Goal: Transaction & Acquisition: Purchase product/service

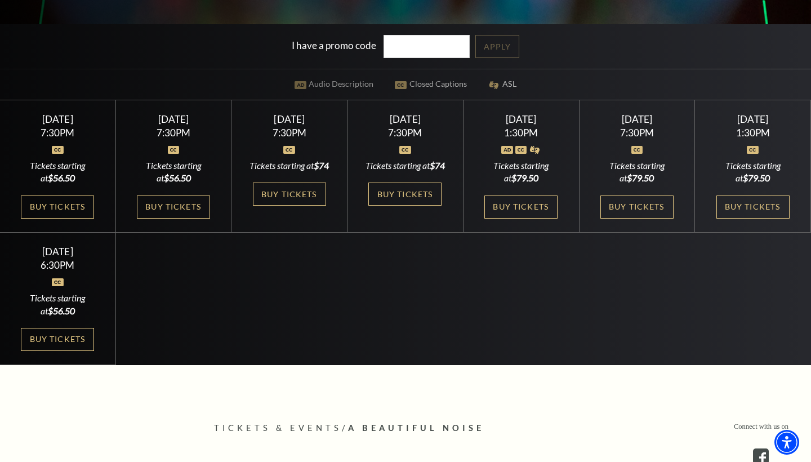
scroll to position [339, 0]
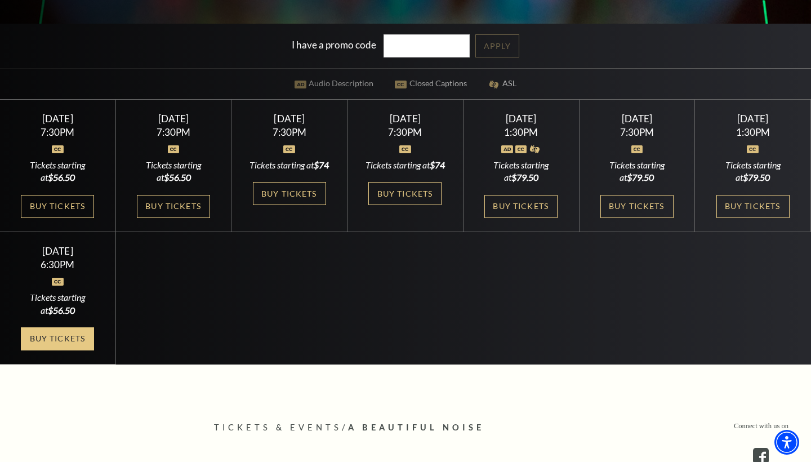
click at [73, 347] on link "Buy Tickets" at bounding box center [57, 338] width 73 height 23
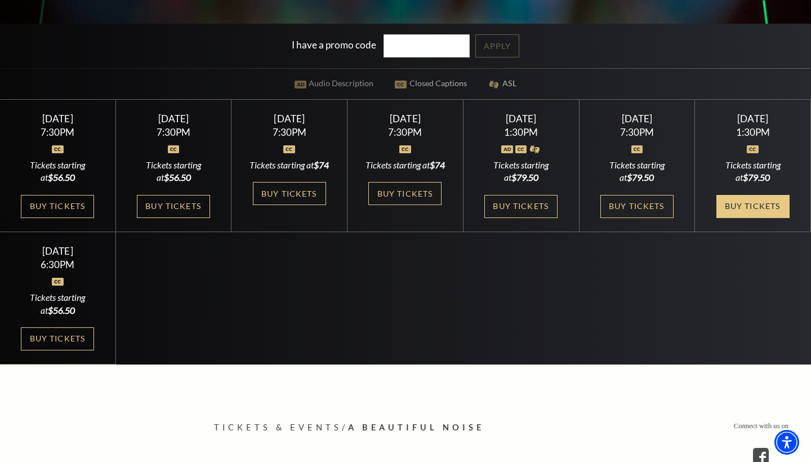
click at [752, 204] on link "Buy Tickets" at bounding box center [752, 206] width 73 height 23
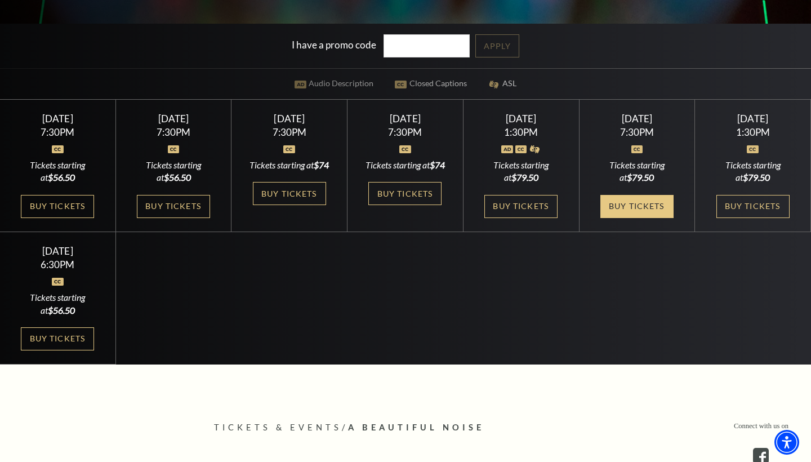
click at [630, 214] on link "Buy Tickets" at bounding box center [636, 206] width 73 height 23
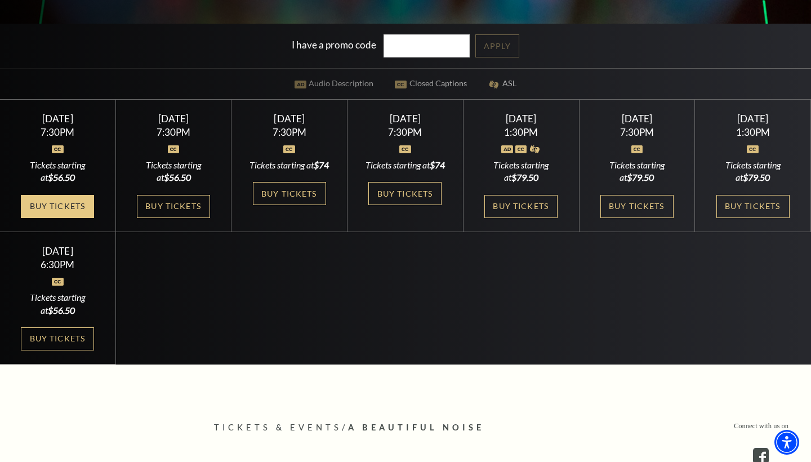
click at [51, 207] on link "Buy Tickets" at bounding box center [57, 206] width 73 height 23
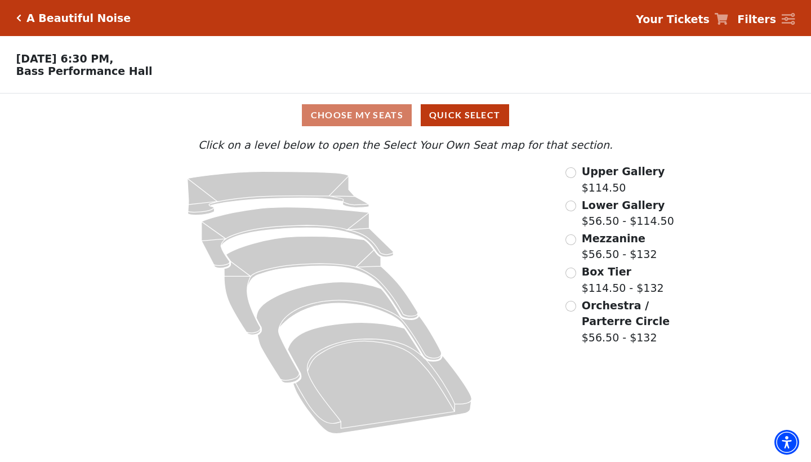
click at [572, 305] on input "Orchestra / Parterre Circle$56.50 - $132\a" at bounding box center [570, 306] width 11 height 11
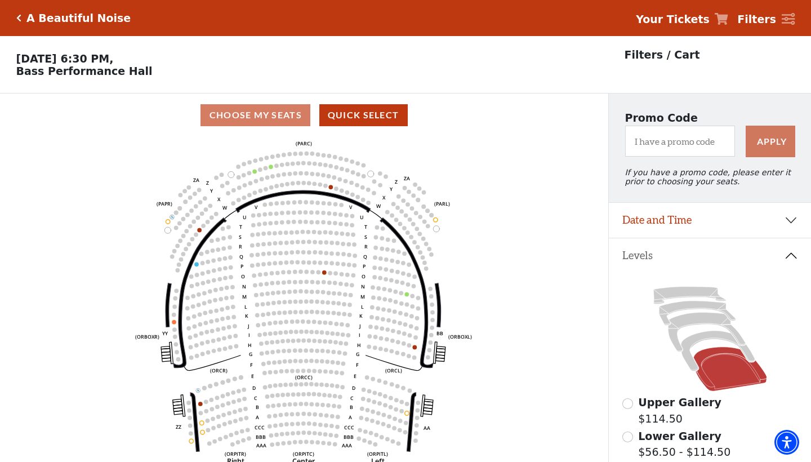
scroll to position [52, 0]
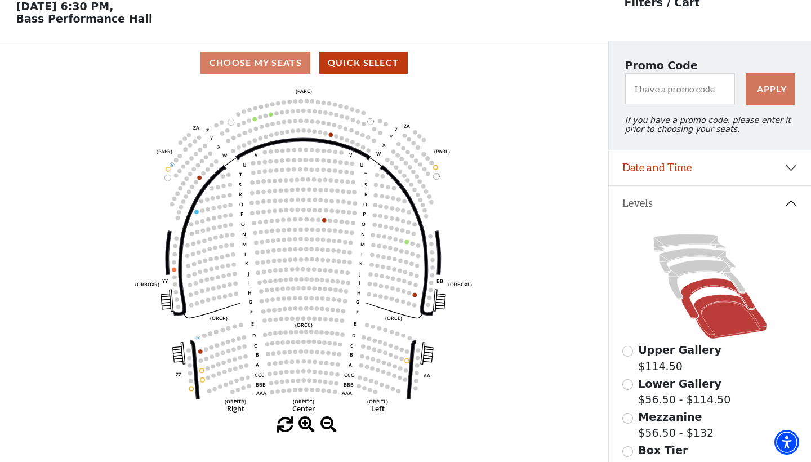
click at [690, 290] on icon at bounding box center [718, 298] width 74 height 40
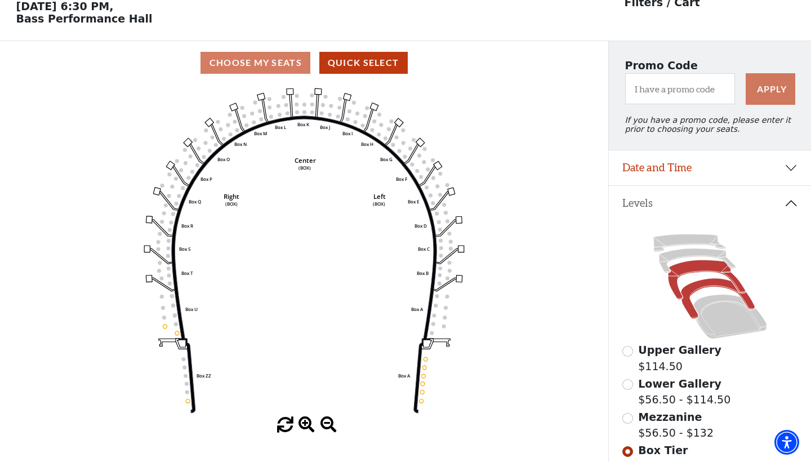
click at [680, 270] on icon at bounding box center [706, 279] width 77 height 39
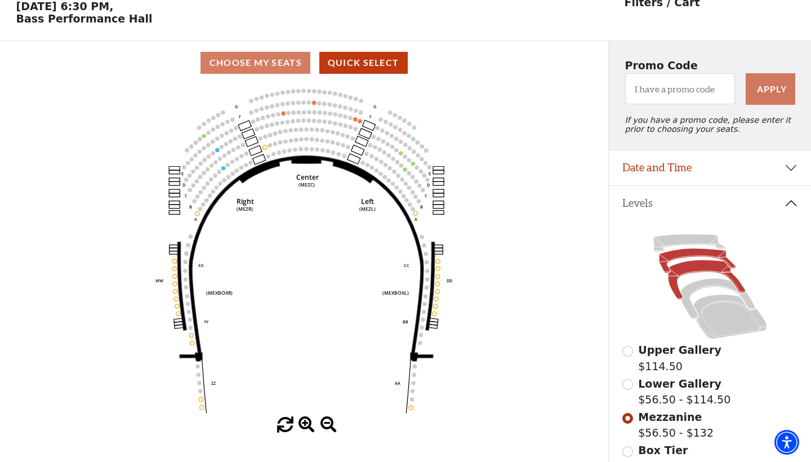
click at [677, 254] on icon at bounding box center [697, 260] width 77 height 24
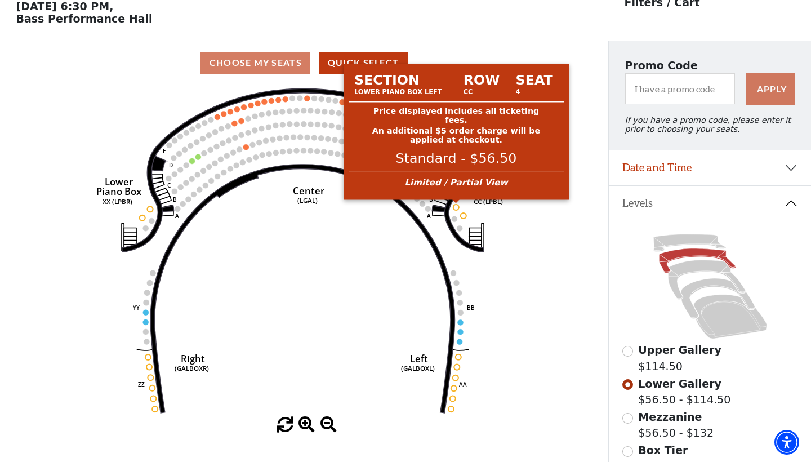
click at [457, 206] on circle at bounding box center [456, 207] width 6 height 6
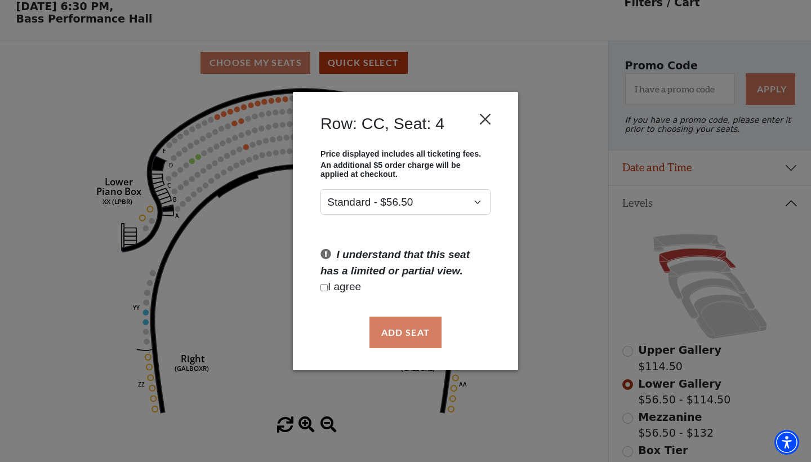
click at [489, 119] on button "Close" at bounding box center [485, 118] width 21 height 21
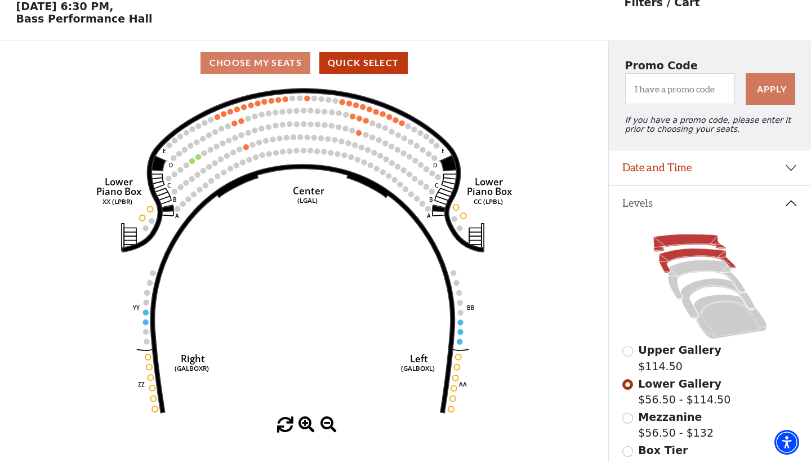
click at [675, 242] on icon at bounding box center [689, 242] width 72 height 17
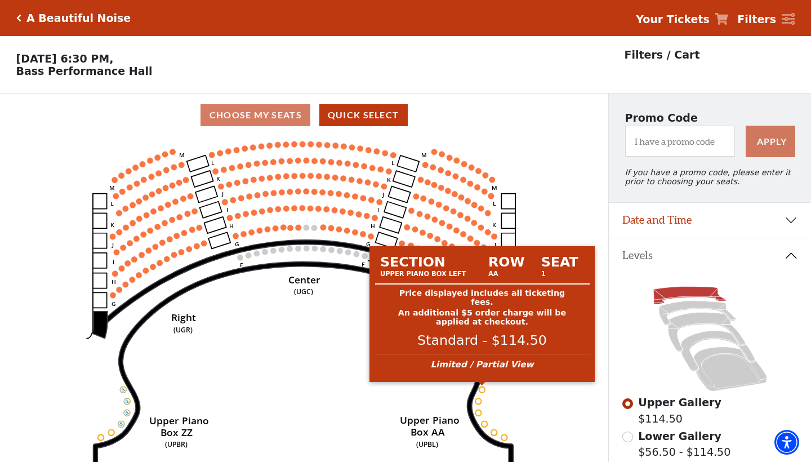
scroll to position [0, 0]
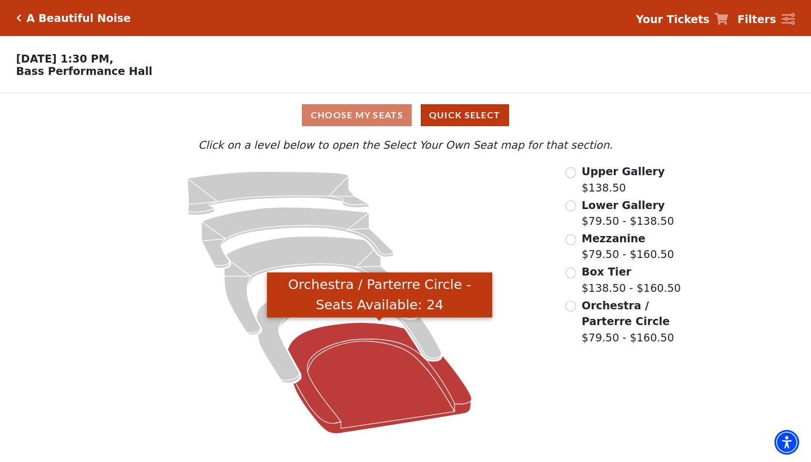
click at [428, 385] on icon "Orchestra / Parterre Circle - Seats Available: 24" at bounding box center [380, 377] width 184 height 111
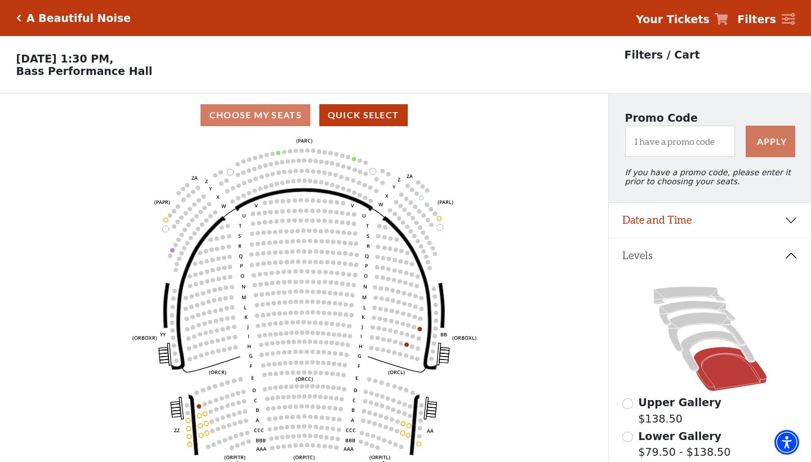
scroll to position [52, 0]
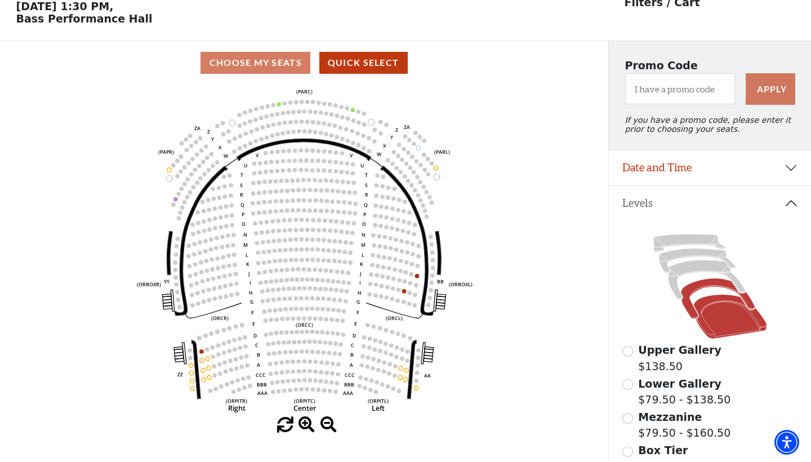
click at [691, 290] on icon at bounding box center [718, 298] width 74 height 40
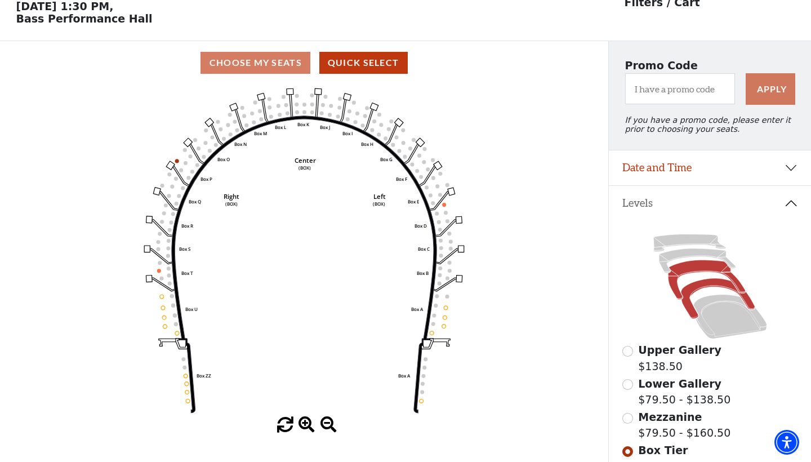
click at [685, 269] on icon at bounding box center [706, 279] width 77 height 39
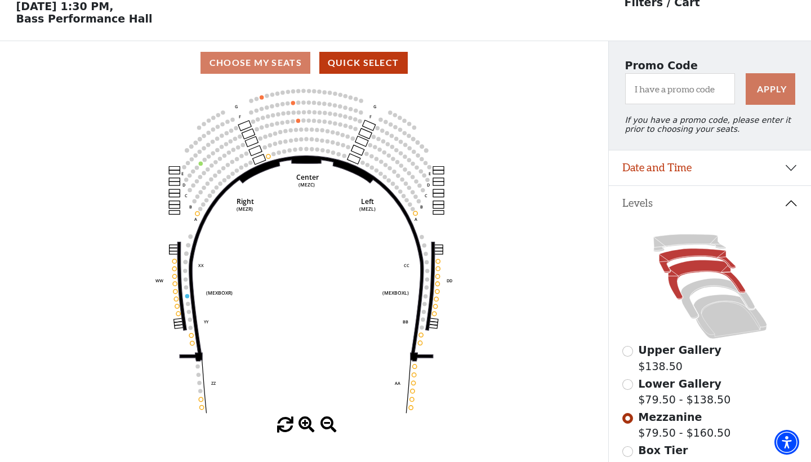
click at [673, 255] on icon at bounding box center [697, 260] width 77 height 24
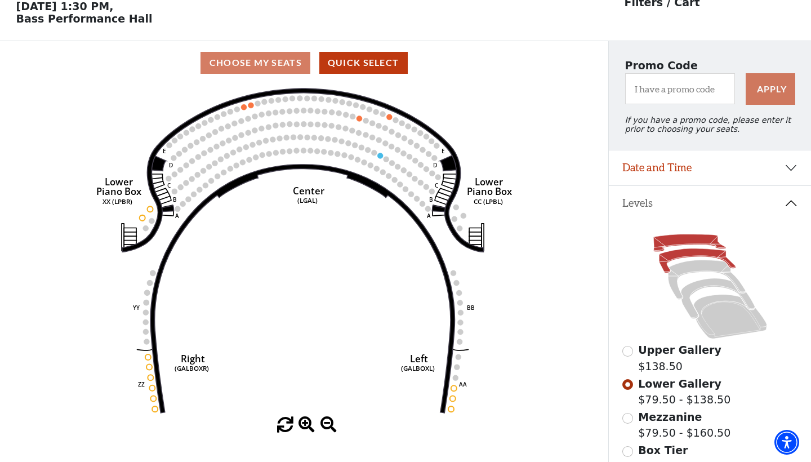
click at [672, 238] on icon at bounding box center [689, 242] width 72 height 17
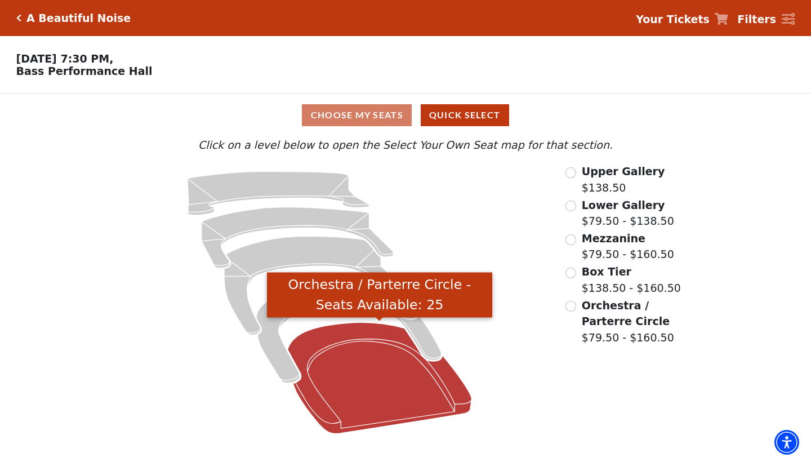
click at [390, 379] on icon "Orchestra / Parterre Circle - Seats Available: 25" at bounding box center [380, 377] width 184 height 111
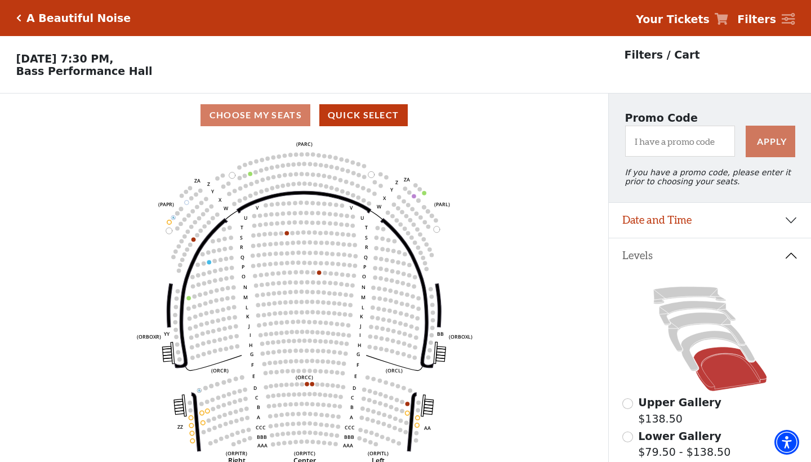
scroll to position [52, 0]
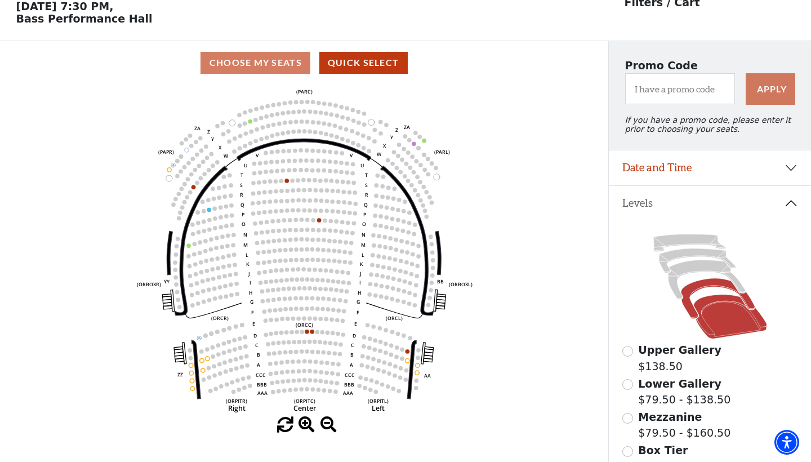
click at [706, 283] on icon at bounding box center [718, 298] width 74 height 40
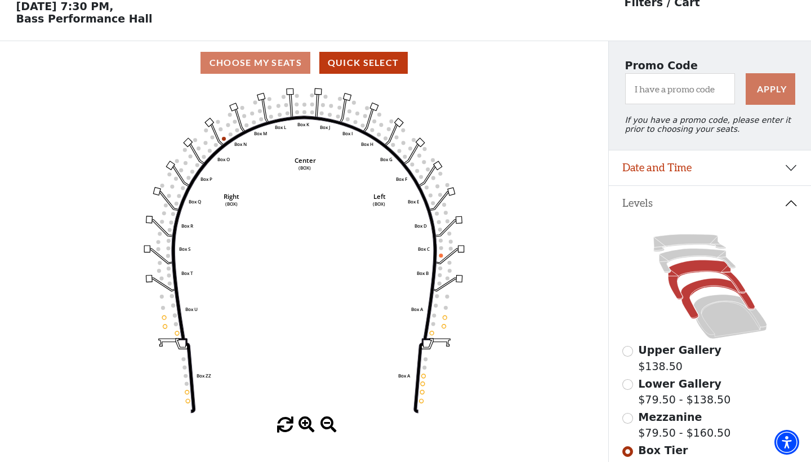
click at [693, 269] on icon at bounding box center [706, 279] width 77 height 39
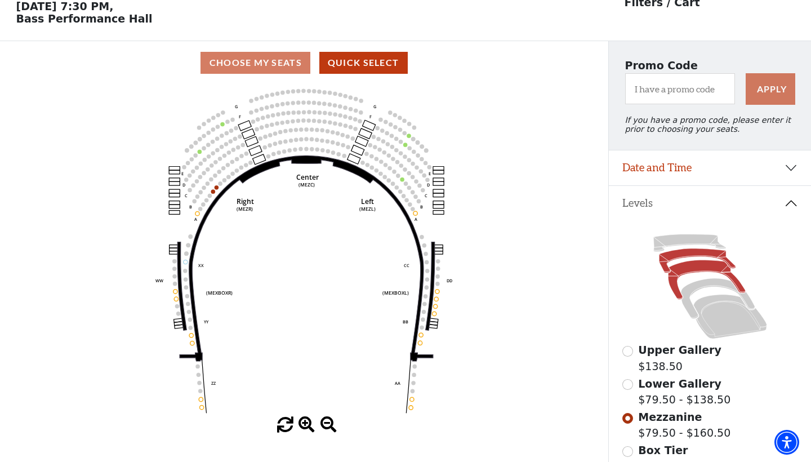
click at [689, 251] on icon at bounding box center [697, 260] width 77 height 24
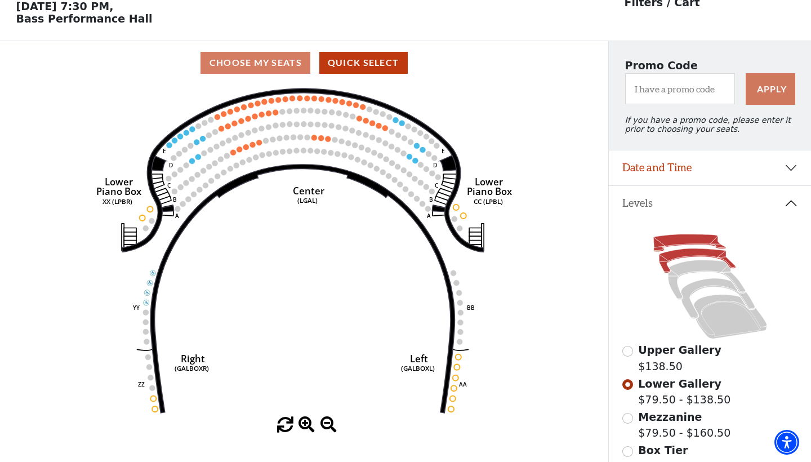
click at [686, 238] on icon at bounding box center [689, 242] width 72 height 17
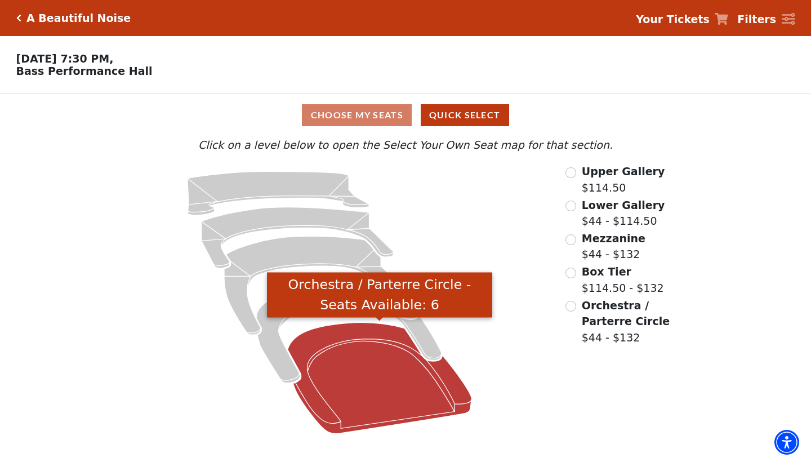
click at [376, 377] on icon "Orchestra / Parterre Circle - Seats Available: 6" at bounding box center [380, 377] width 184 height 111
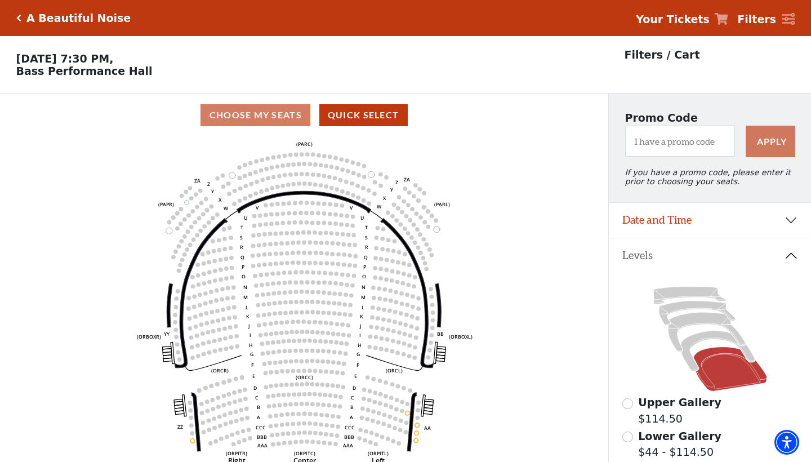
scroll to position [52, 0]
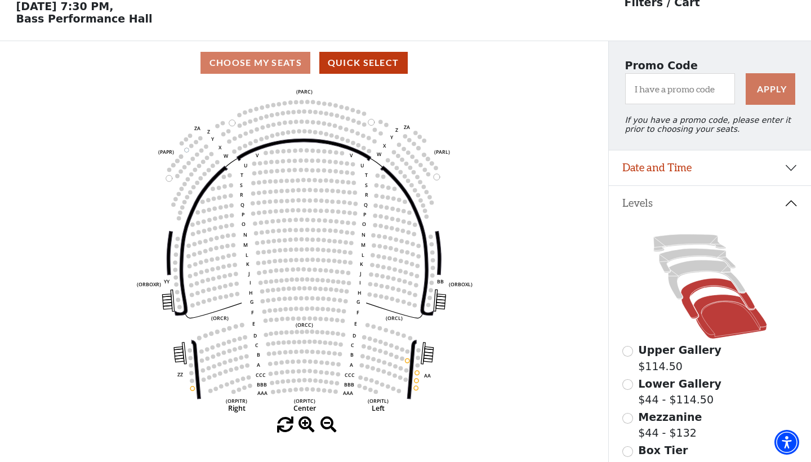
click at [713, 282] on icon at bounding box center [718, 298] width 74 height 40
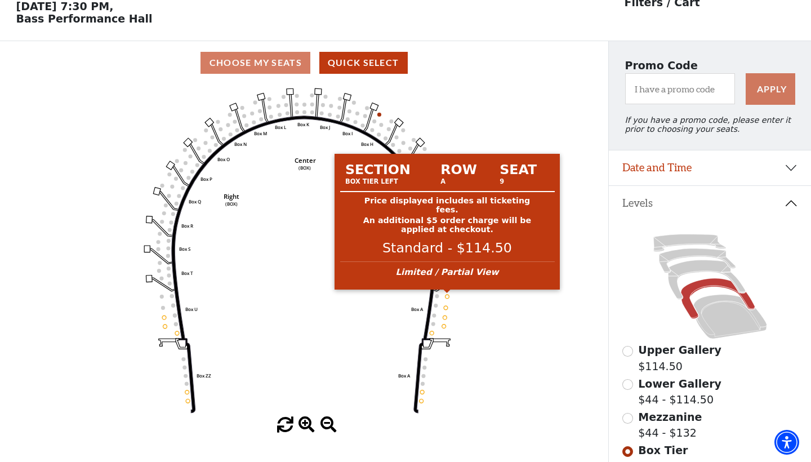
click at [448, 294] on circle at bounding box center [447, 296] width 4 height 4
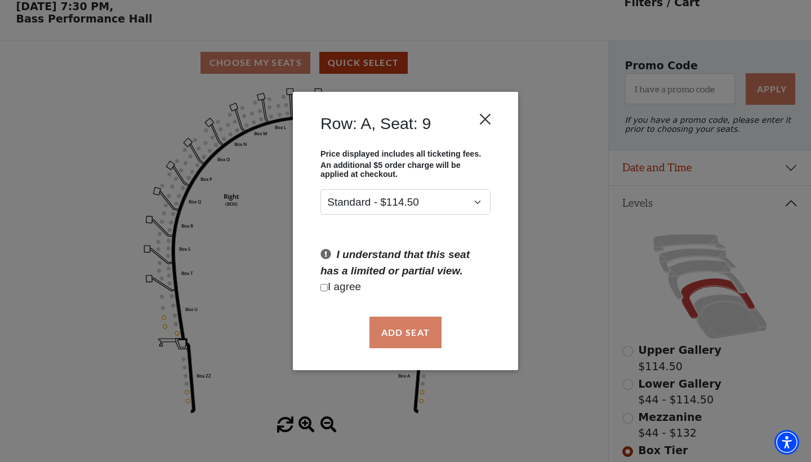
click at [483, 119] on button "Close" at bounding box center [485, 118] width 21 height 21
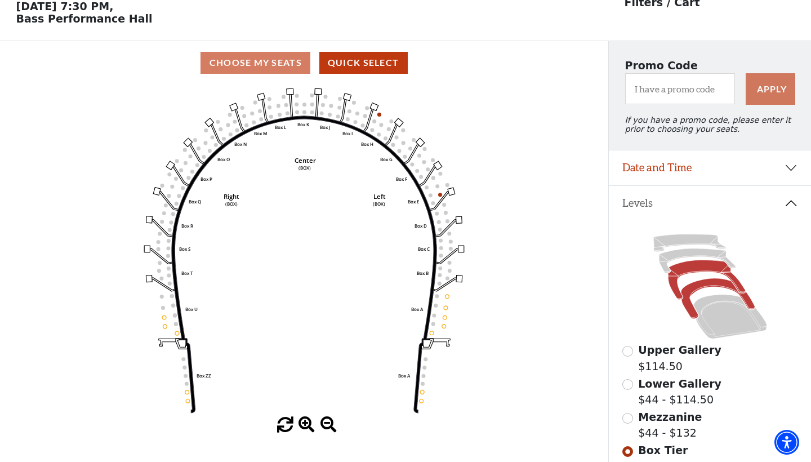
click at [686, 267] on icon at bounding box center [706, 279] width 77 height 39
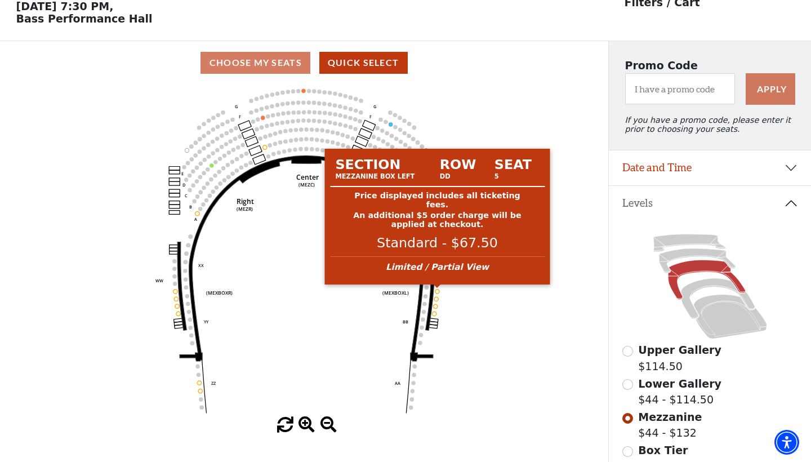
click at [436, 290] on circle at bounding box center [437, 291] width 4 height 4
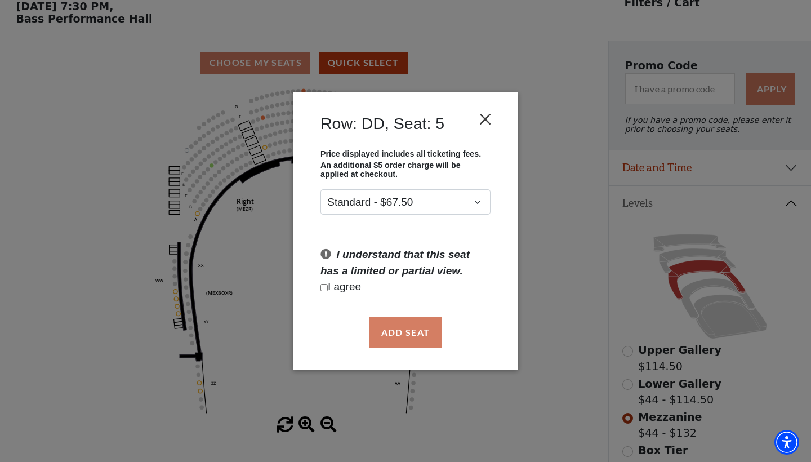
click at [489, 118] on button "Close" at bounding box center [485, 118] width 21 height 21
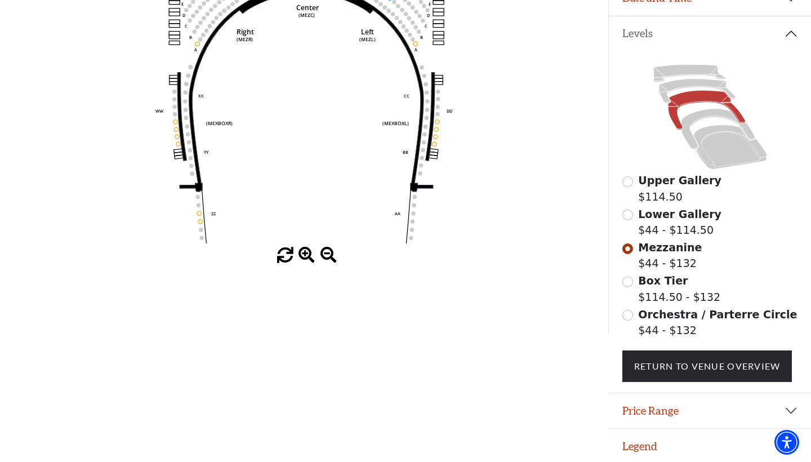
scroll to position [221, 0]
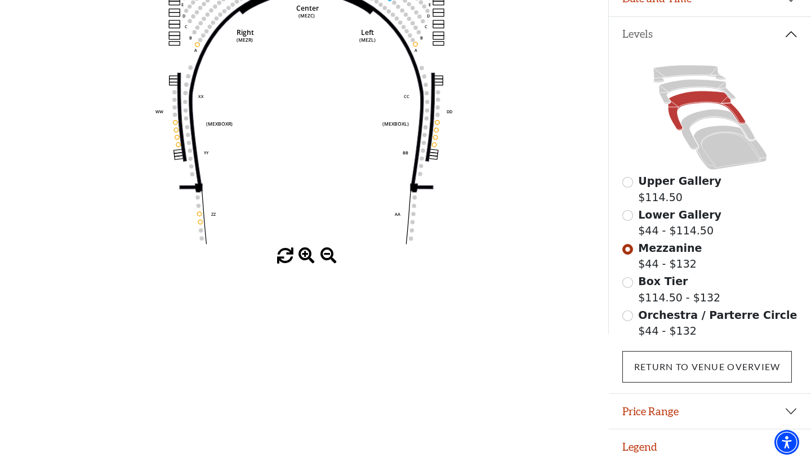
click at [693, 368] on link "Return To Venue Overview" at bounding box center [707, 367] width 170 height 32
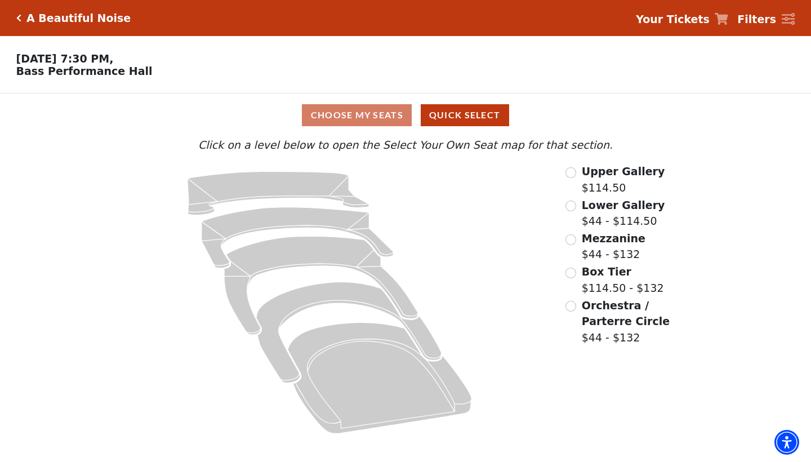
scroll to position [0, 0]
click at [758, 20] on strong "Filters" at bounding box center [756, 19] width 39 height 12
click at [791, 17] on icon at bounding box center [789, 19] width 14 height 12
click at [379, 110] on div "Choose My Seats Quick Select" at bounding box center [405, 115] width 608 height 22
click at [96, 17] on h5 "A Beautiful Noise" at bounding box center [78, 18] width 104 height 13
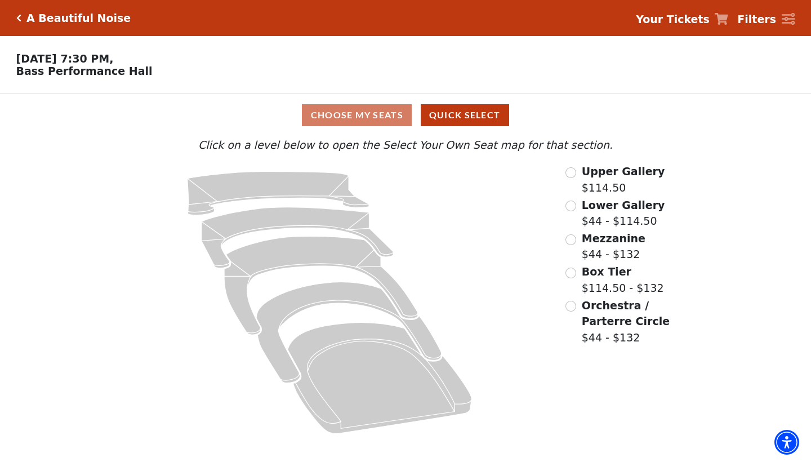
click at [19, 14] on icon "Click here to go back to filters" at bounding box center [18, 18] width 5 height 8
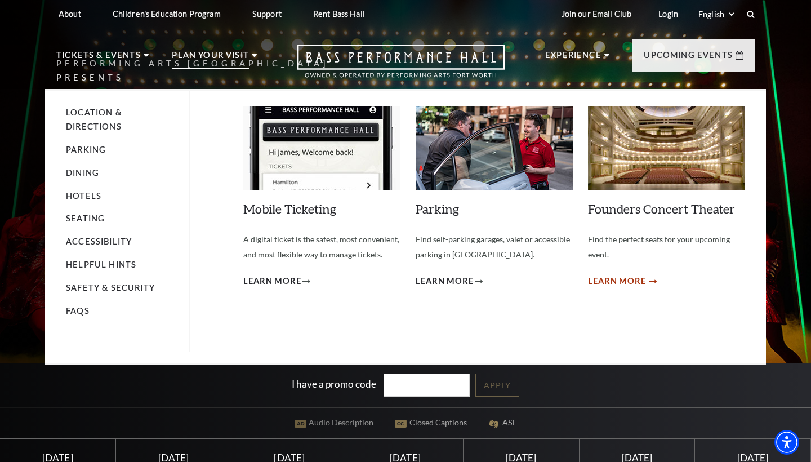
click at [616, 278] on span "Learn More" at bounding box center [617, 281] width 58 height 14
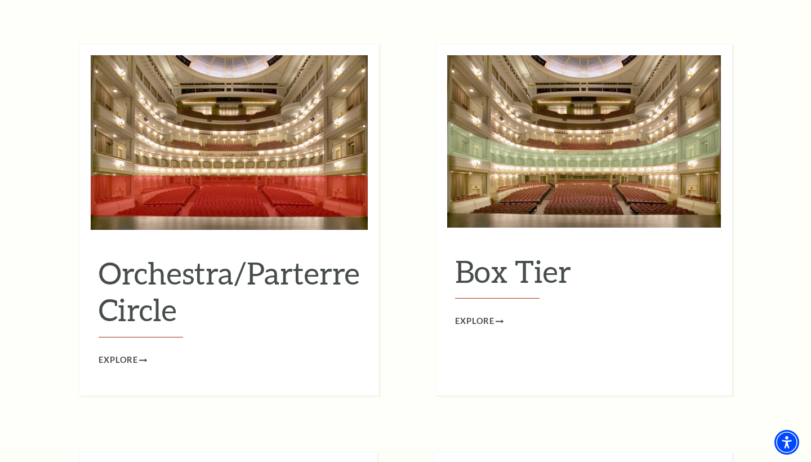
scroll to position [1017, 0]
click at [478, 314] on span "Explore" at bounding box center [474, 321] width 39 height 14
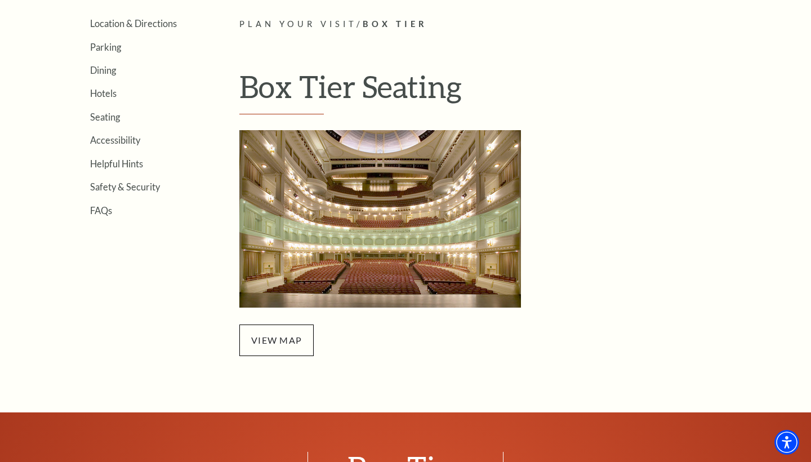
scroll to position [307, 0]
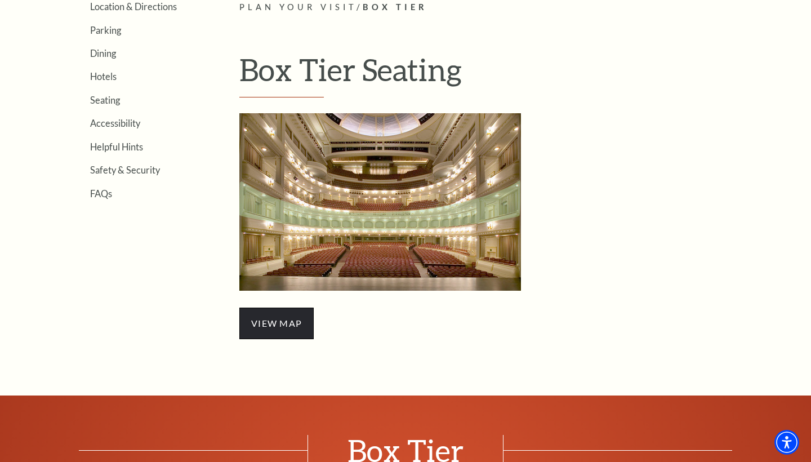
click at [275, 318] on span "view map" at bounding box center [276, 323] width 74 height 32
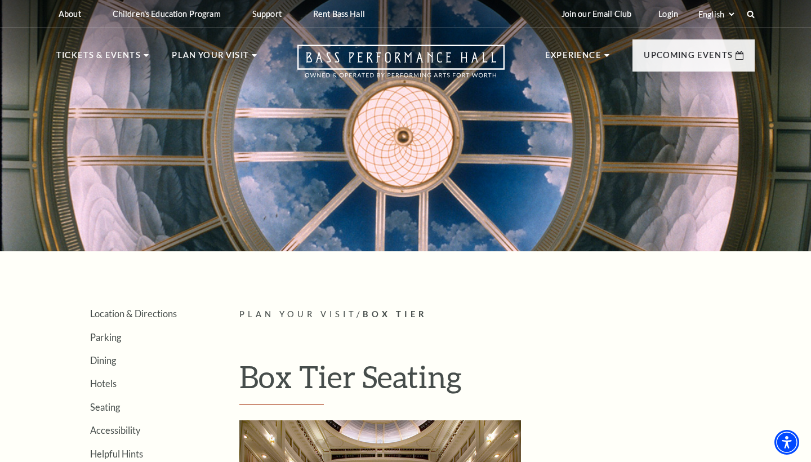
scroll to position [0, 0]
